Goal: Transaction & Acquisition: Purchase product/service

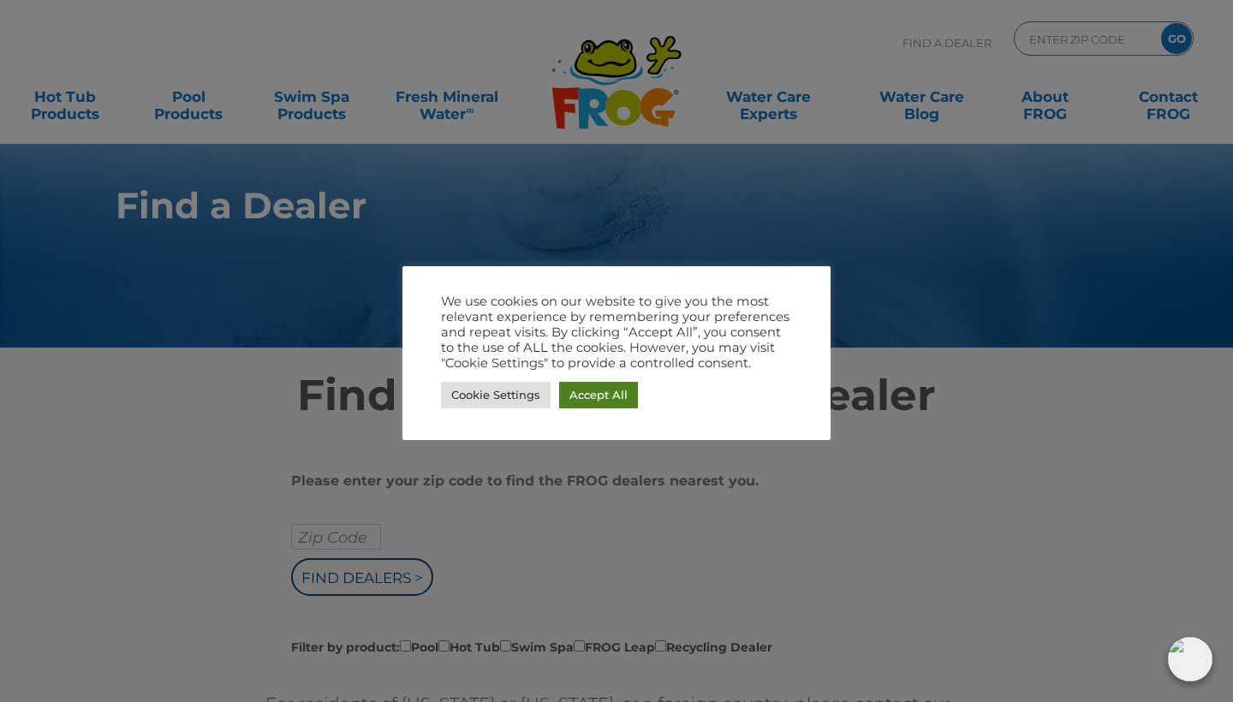
click at [609, 393] on link "Accept All" at bounding box center [598, 395] width 79 height 27
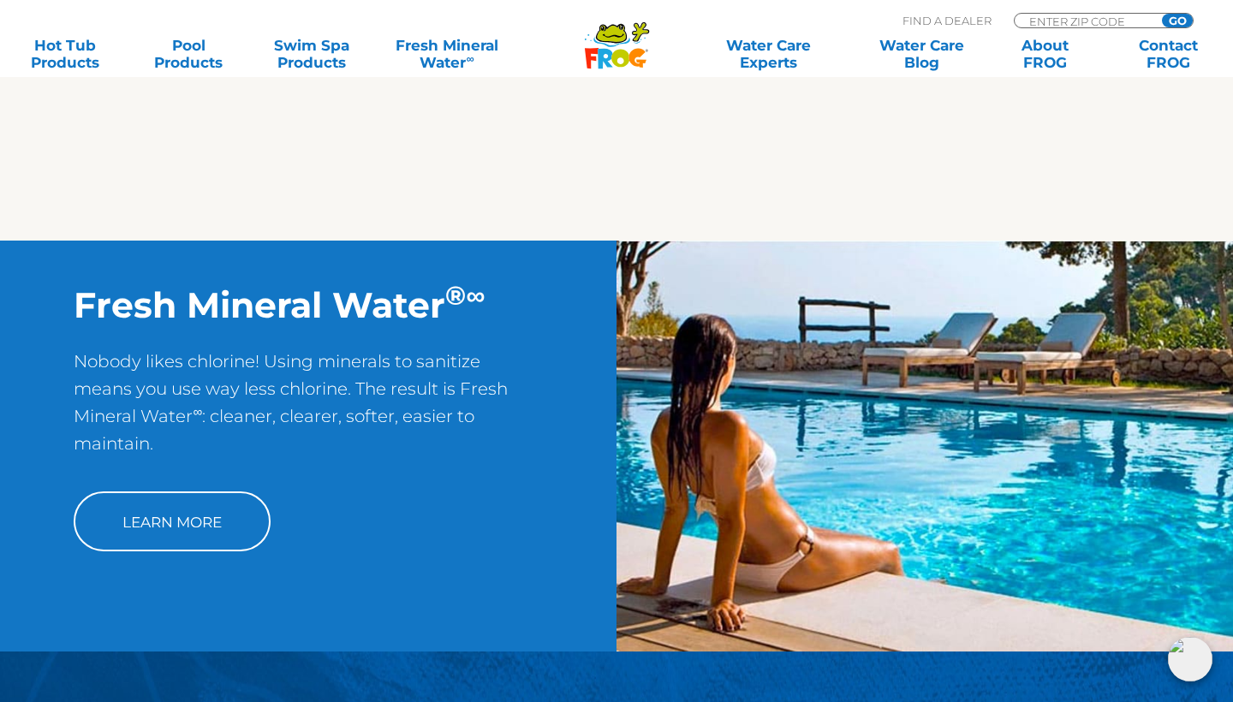
scroll to position [1224, 0]
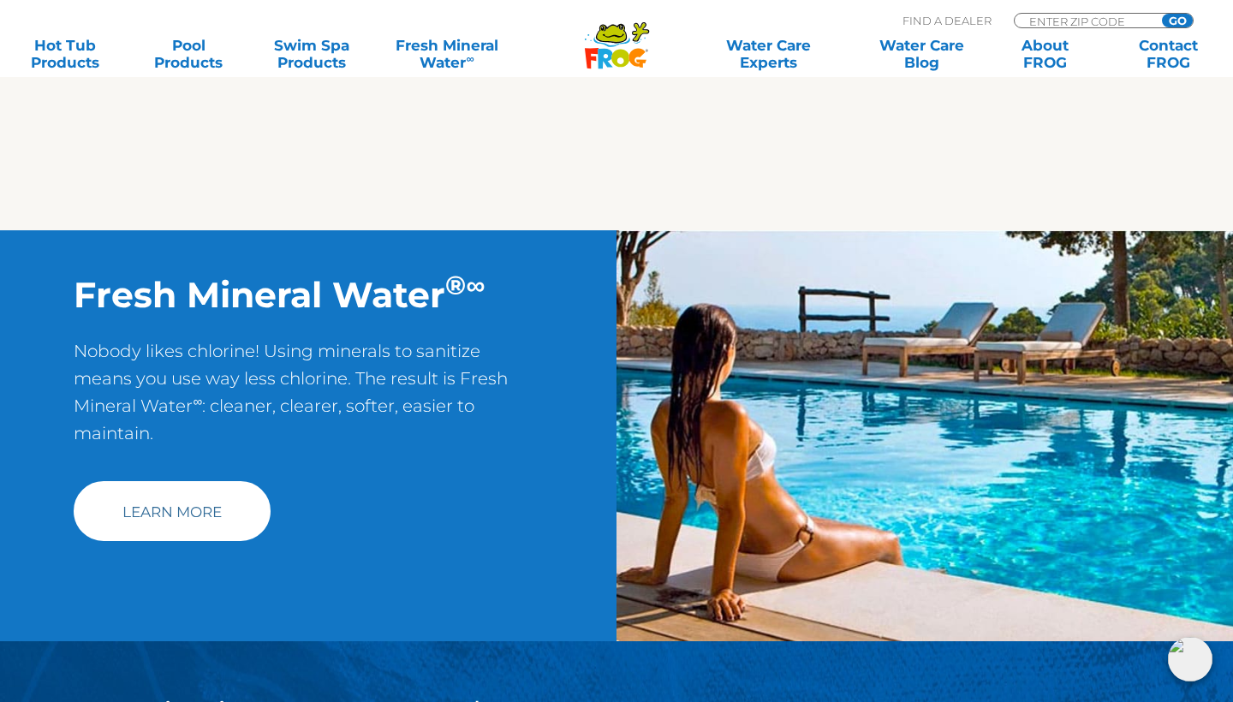
click at [188, 519] on link "Learn More" at bounding box center [172, 511] width 197 height 60
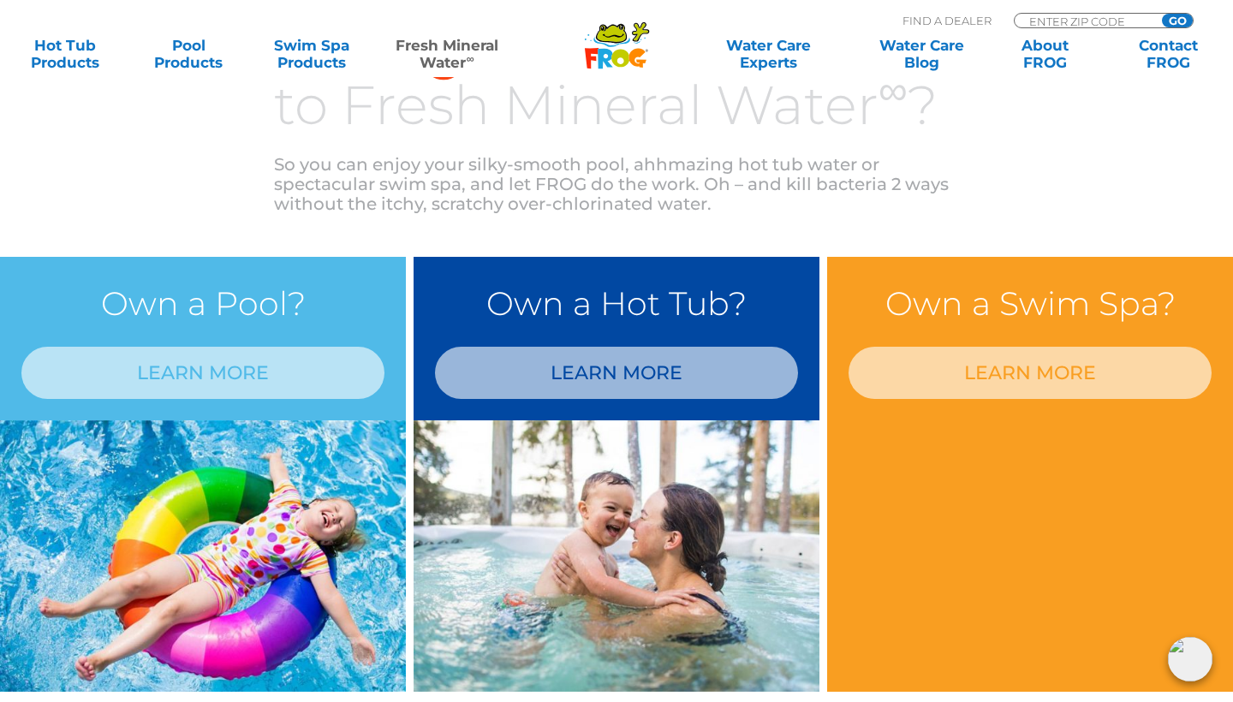
scroll to position [1298, 0]
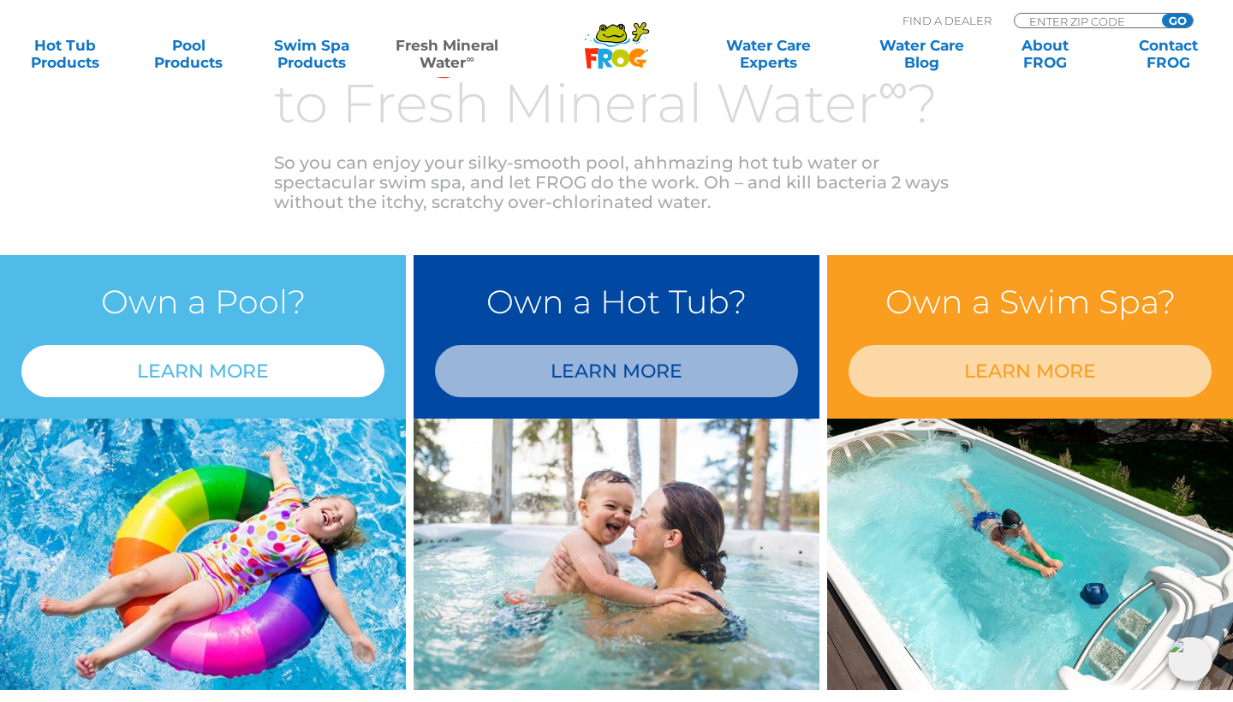
click at [215, 378] on link "LEARN MORE" at bounding box center [202, 371] width 363 height 52
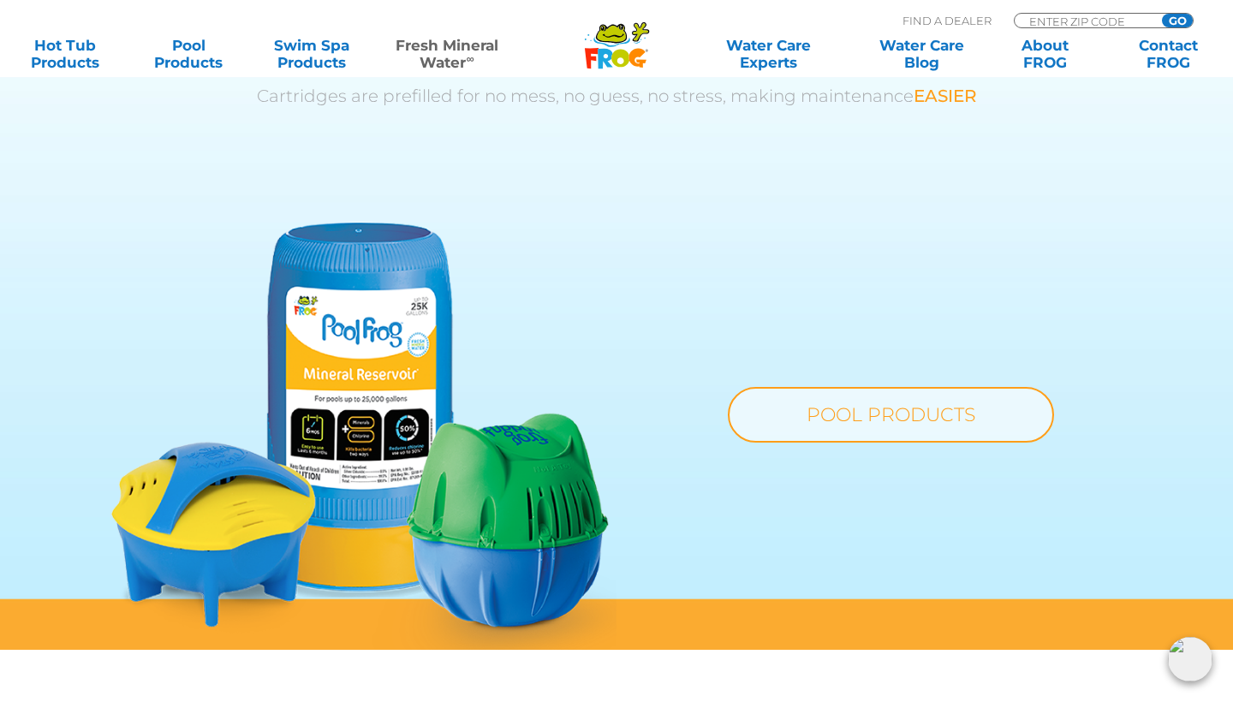
scroll to position [1205, 0]
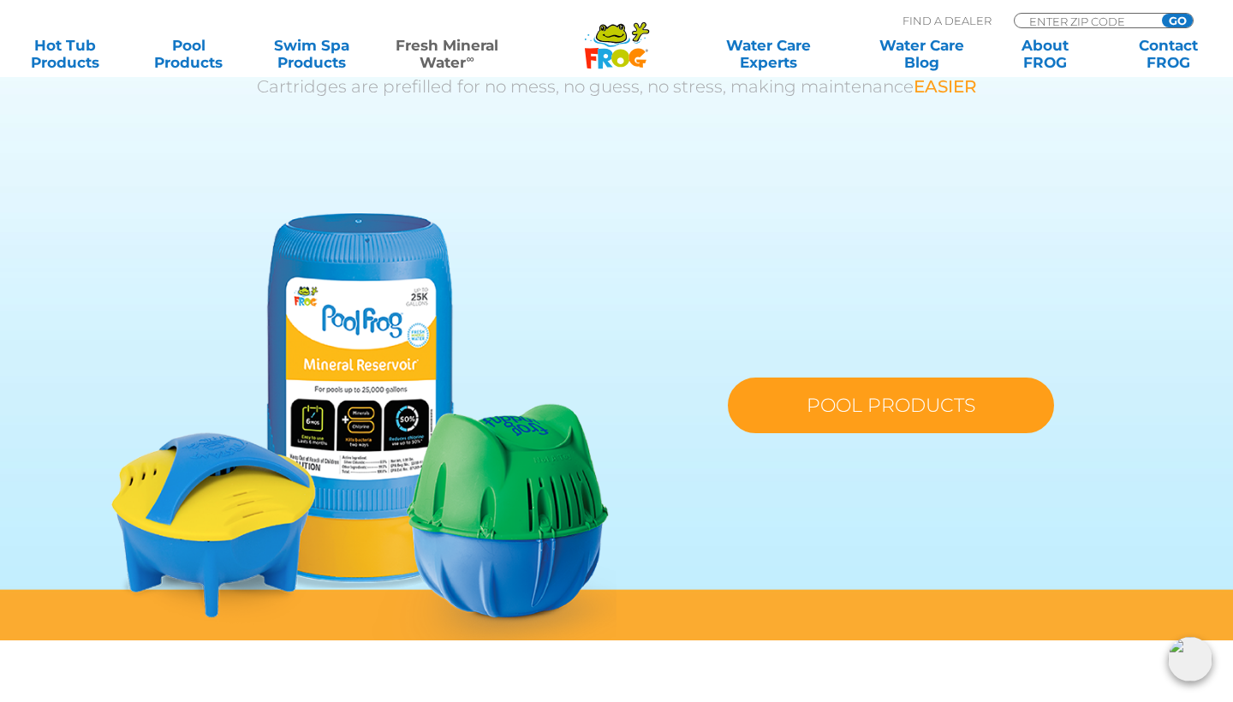
click at [829, 402] on link "POOL PRODUCTS" at bounding box center [891, 406] width 326 height 56
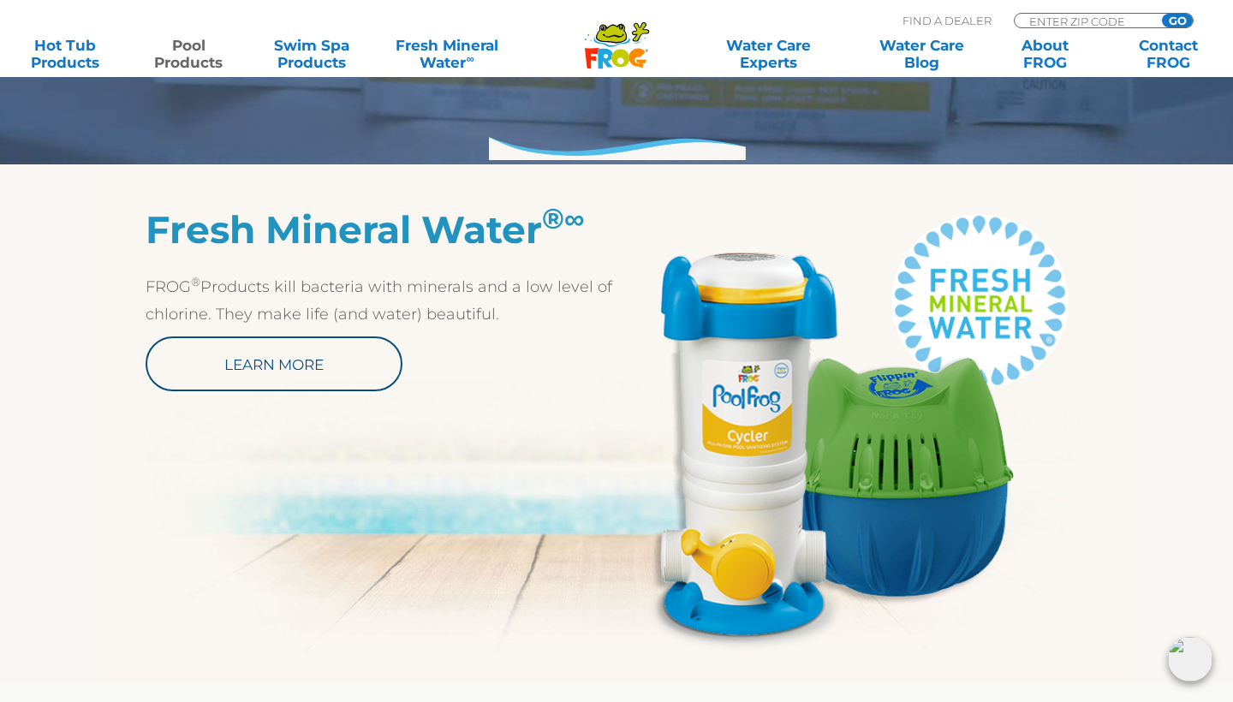
scroll to position [815, 0]
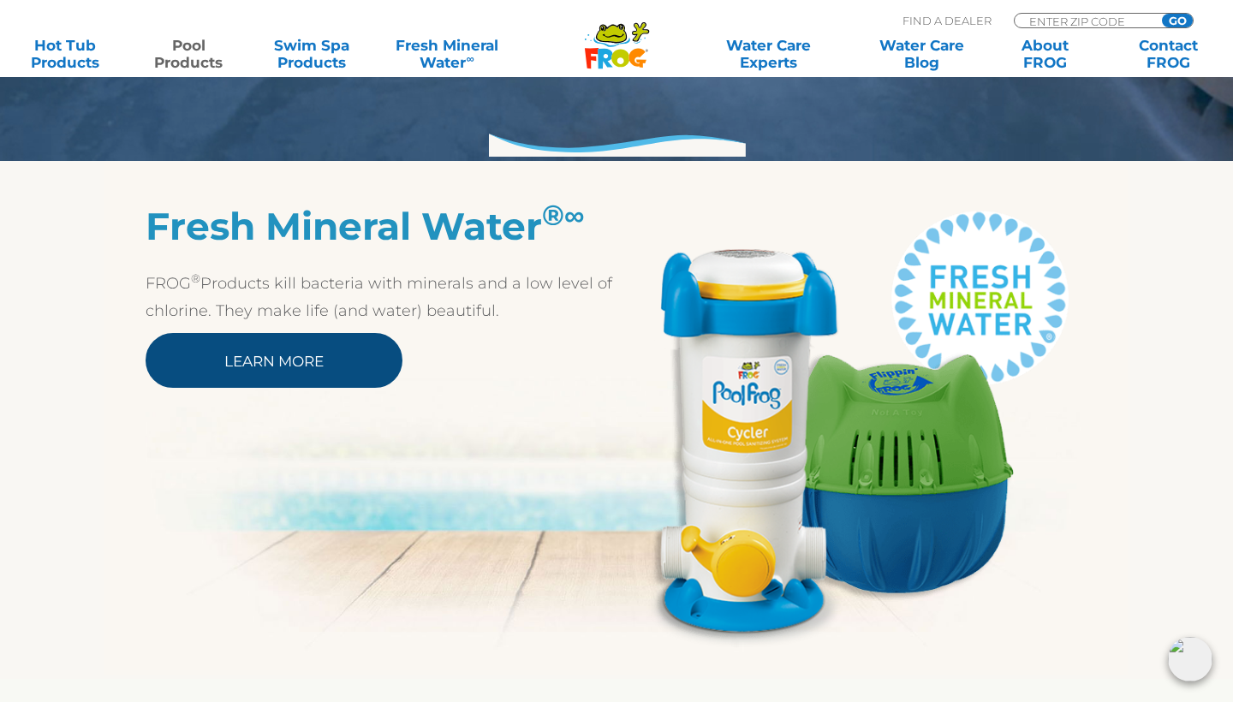
click at [350, 353] on link "Learn More" at bounding box center [274, 360] width 257 height 55
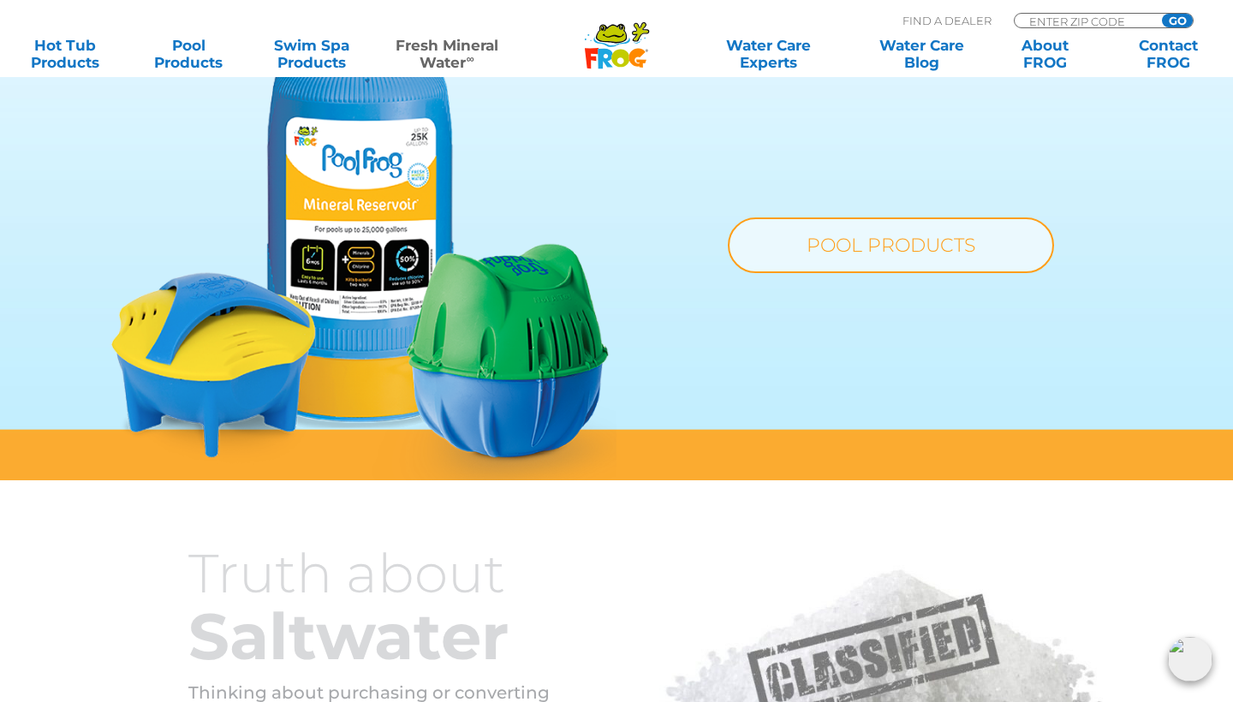
scroll to position [1412, 0]
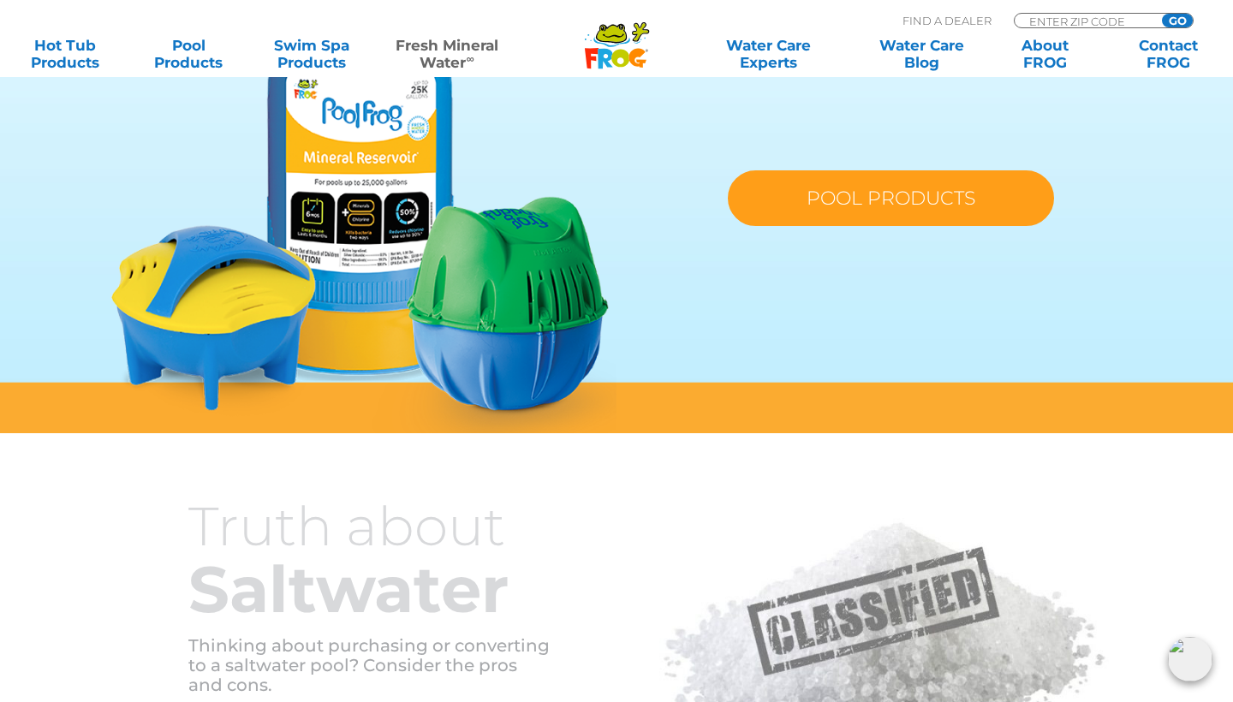
click at [912, 198] on link "POOL PRODUCTS" at bounding box center [891, 198] width 326 height 56
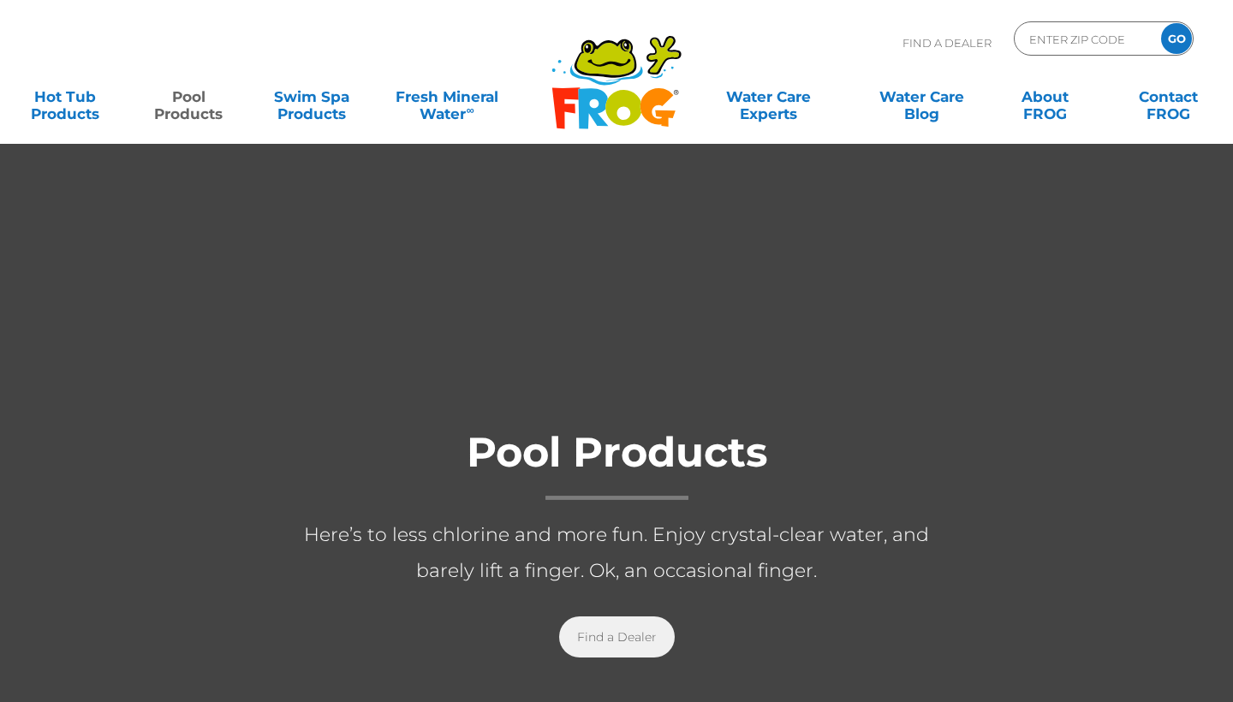
click at [606, 634] on link "Find a Dealer" at bounding box center [617, 636] width 116 height 41
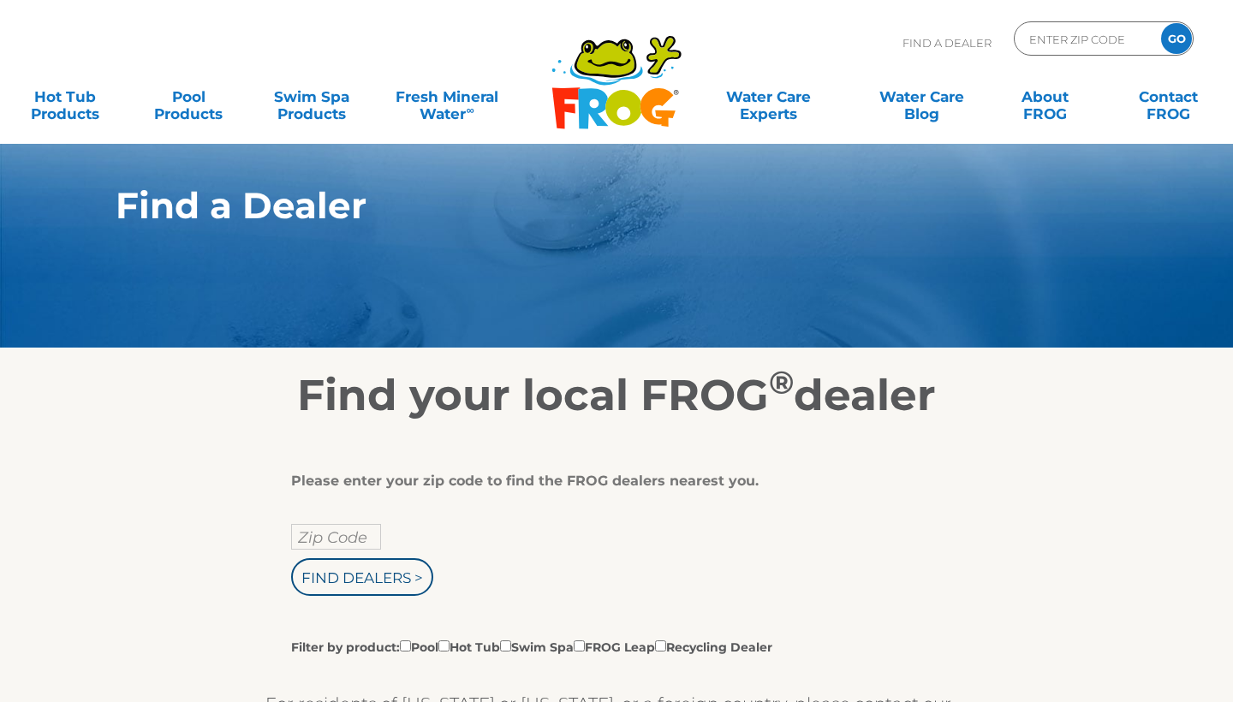
click at [349, 543] on input "Zip Code" at bounding box center [336, 537] width 90 height 26
type input "18229"
click at [345, 581] on input "Find Dealers >" at bounding box center [362, 577] width 142 height 38
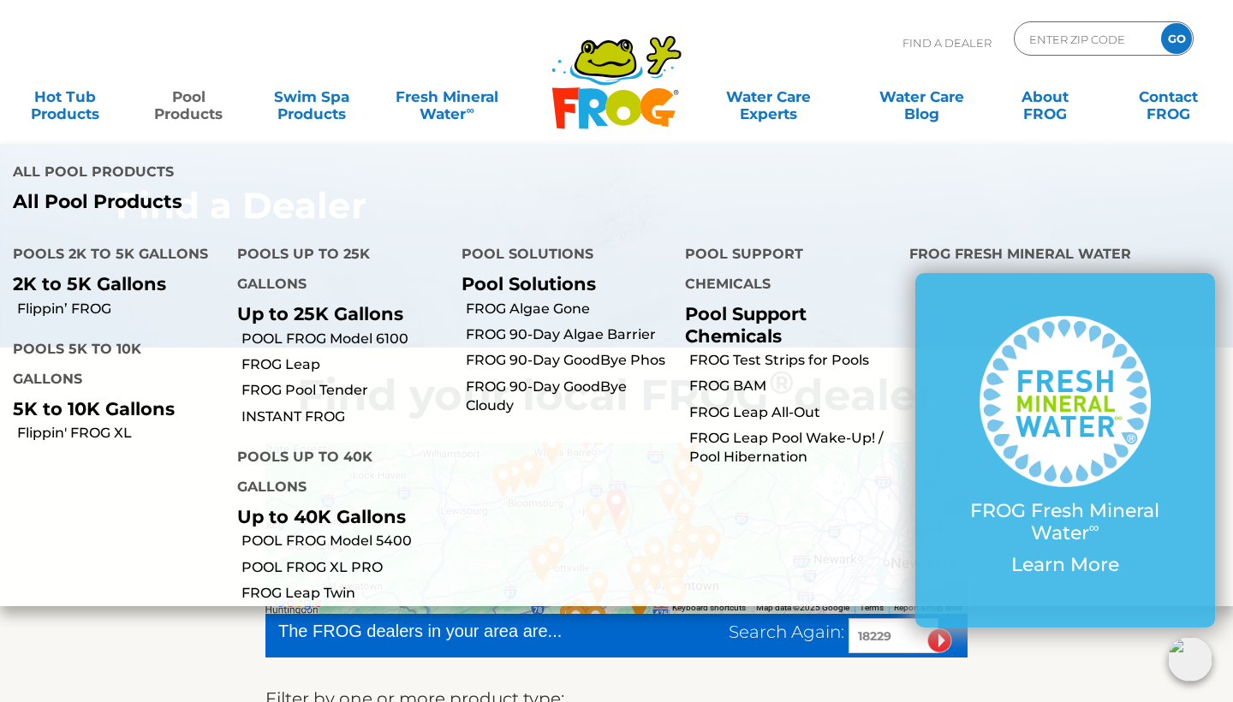
click at [178, 107] on link "Pool Products" at bounding box center [188, 97] width 96 height 34
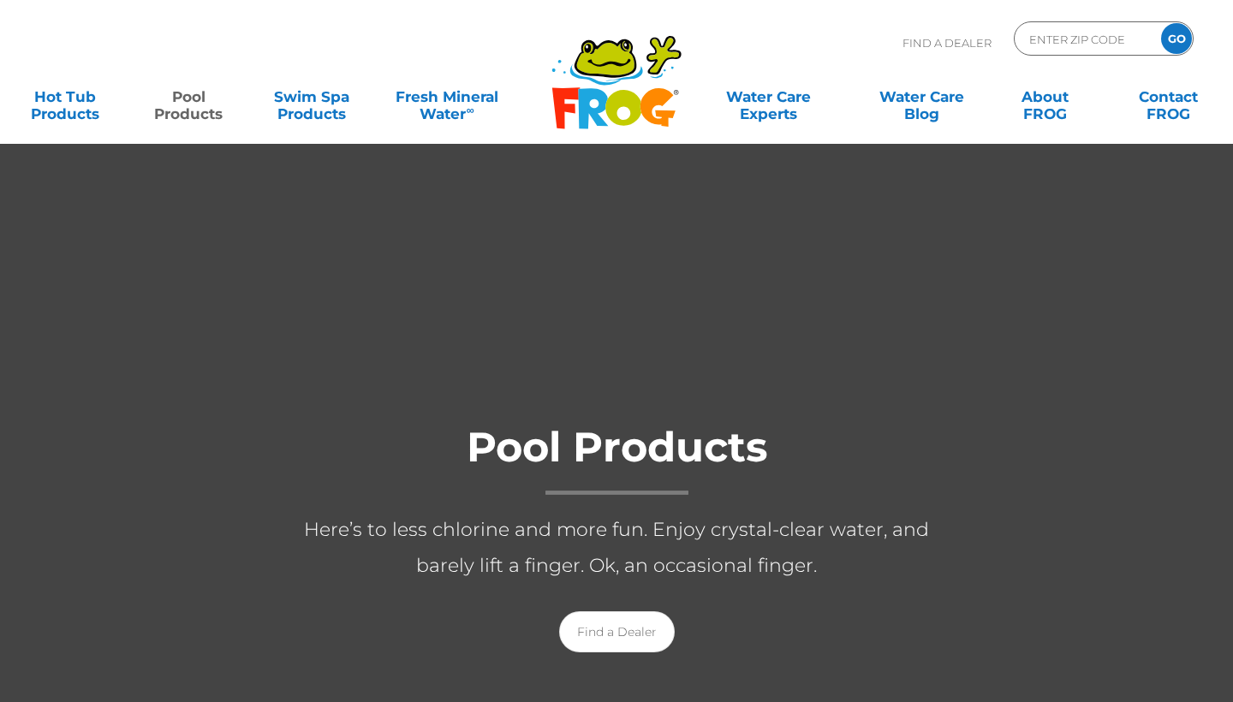
scroll to position [12, 0]
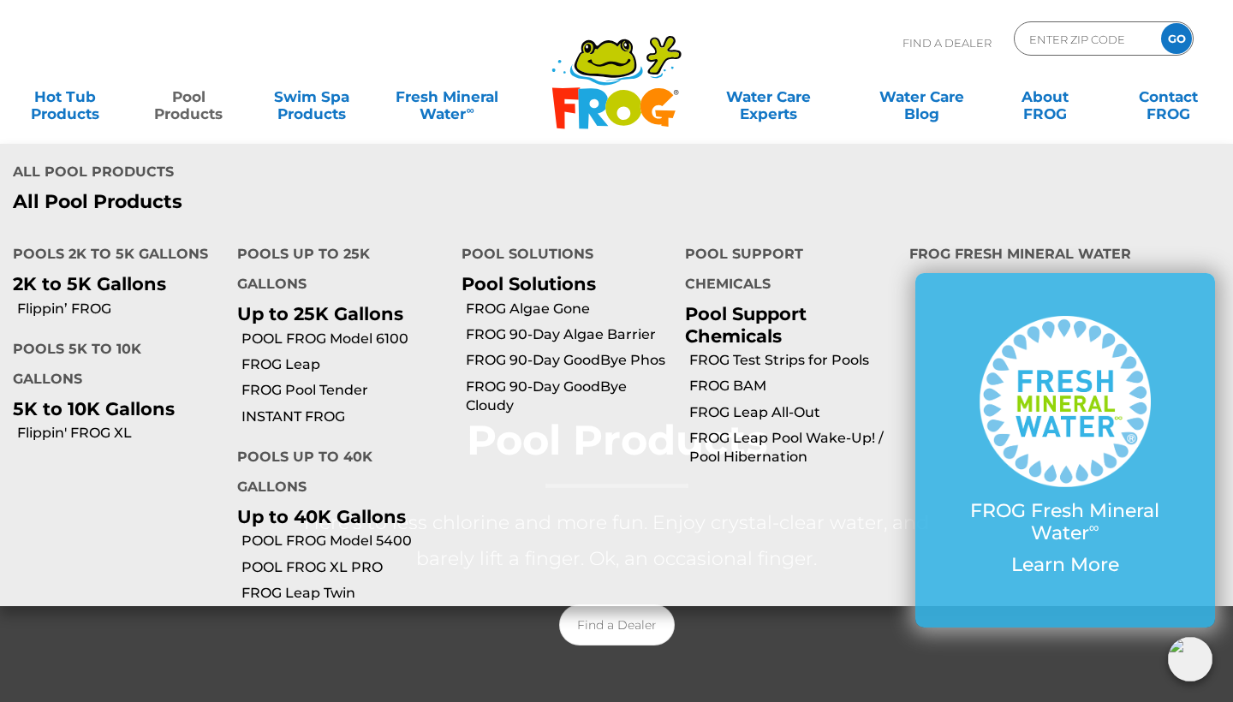
click at [193, 107] on link "Pool Products" at bounding box center [188, 97] width 96 height 34
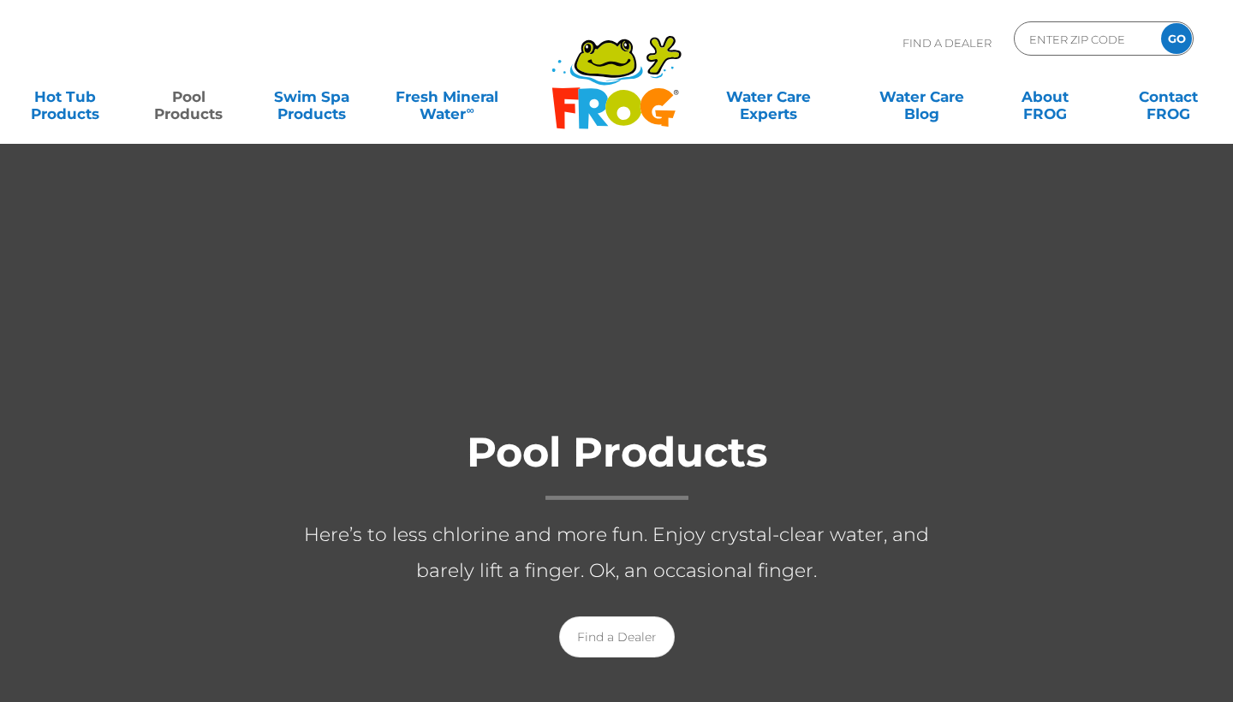
click at [193, 107] on link "Pool Products" at bounding box center [188, 97] width 96 height 34
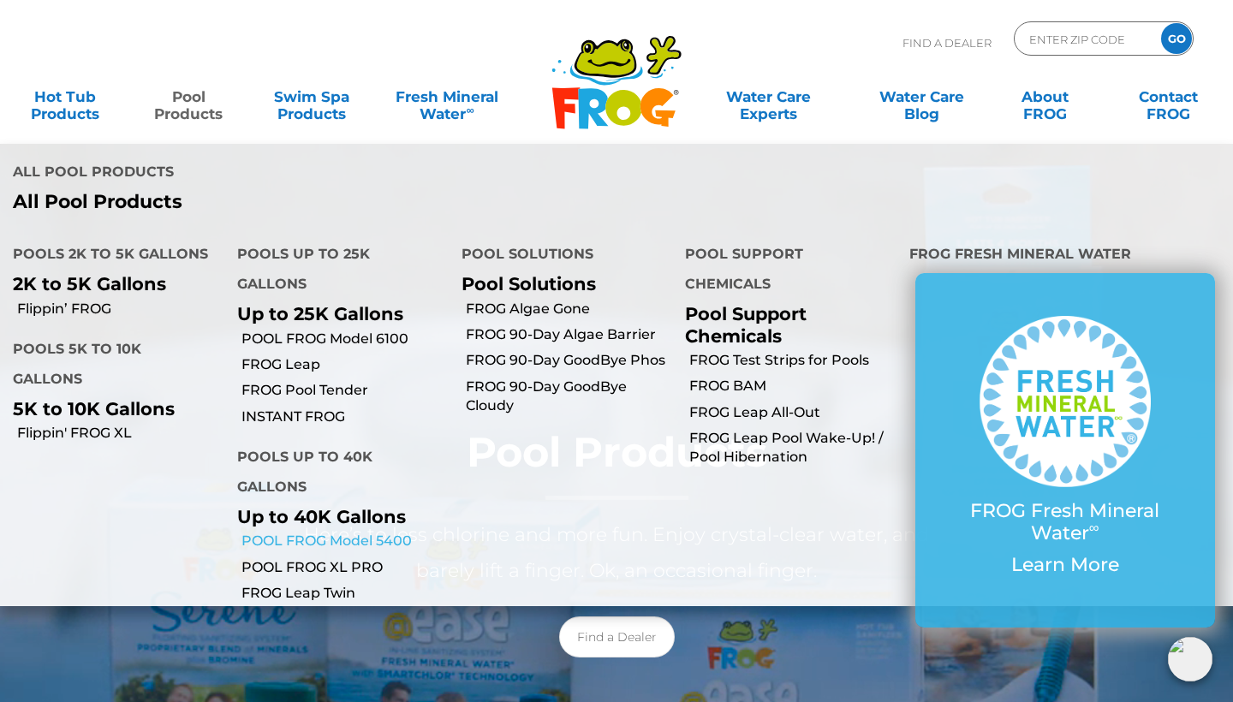
click at [275, 532] on link "POOL FROG Model 5400" at bounding box center [344, 541] width 207 height 19
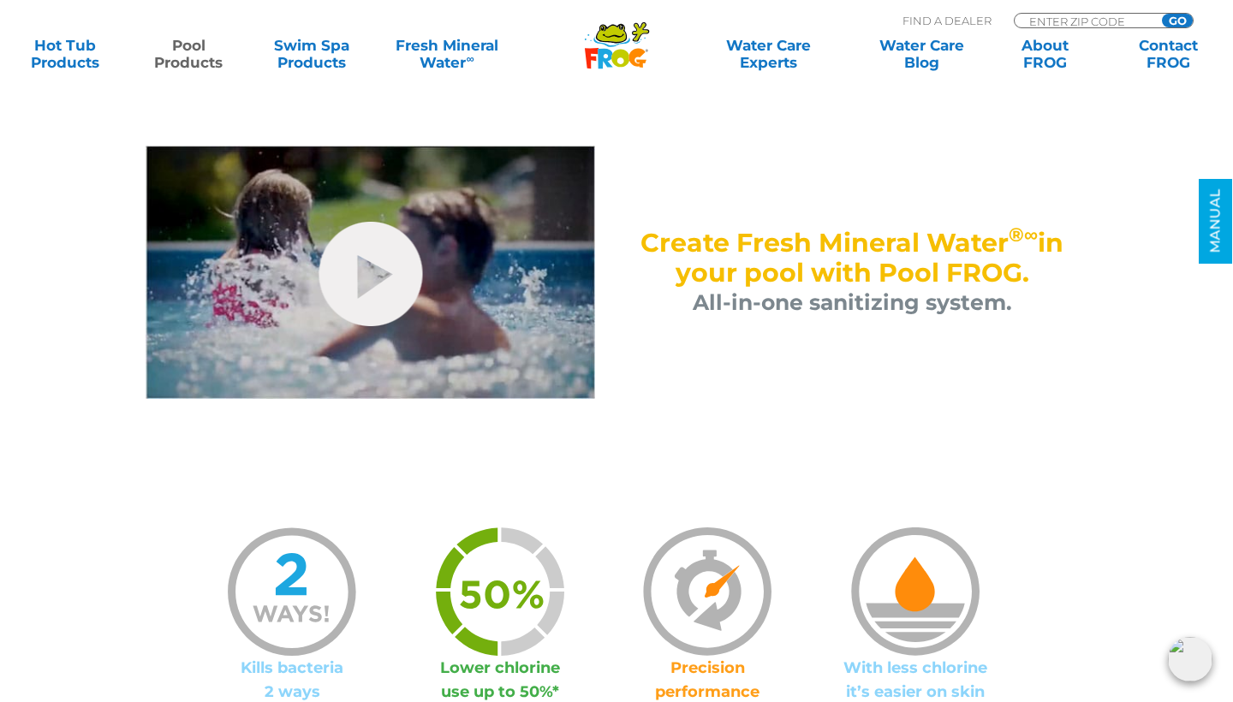
scroll to position [791, 0]
